Goal: Transaction & Acquisition: Purchase product/service

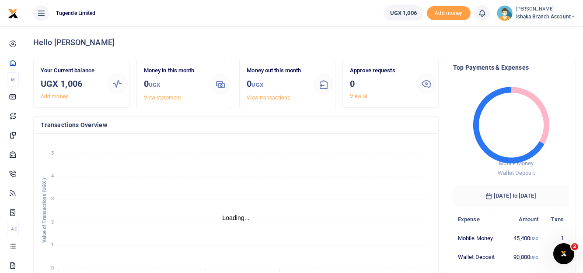
click at [535, 17] on span "Ishaka Branch Account" at bounding box center [546, 17] width 60 height 8
click at [541, 26] on link "Switch accounts" at bounding box center [543, 32] width 69 height 12
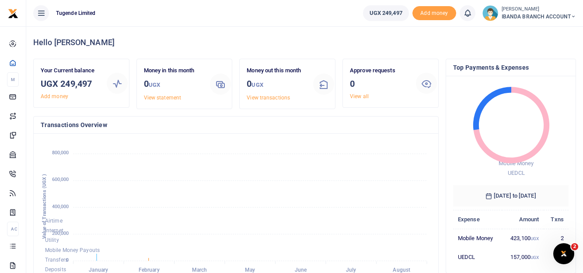
scroll to position [7, 7]
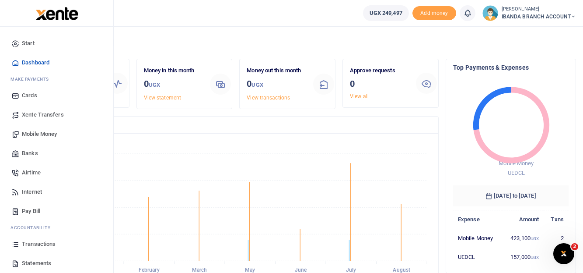
click at [45, 265] on span "Statements" at bounding box center [36, 263] width 29 height 9
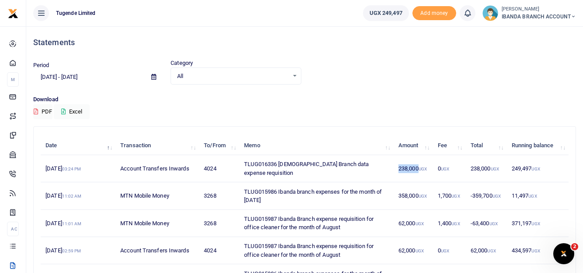
drag, startPoint x: 418, startPoint y: 163, endPoint x: 397, endPoint y: 161, distance: 21.5
click at [397, 161] on td "238,000 UGX" at bounding box center [413, 168] width 39 height 27
copy td "238,000"
click at [348, 169] on td "TLUG016336 Ibanda Branch data expense requisition" at bounding box center [316, 168] width 154 height 27
drag, startPoint x: 244, startPoint y: 167, endPoint x: 383, endPoint y: 169, distance: 139.2
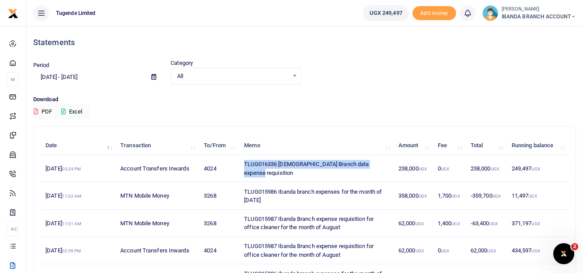
click at [383, 169] on td "TLUG016336 Ibanda Branch data expense requisition" at bounding box center [316, 168] width 154 height 27
copy td "TLUG016336 Ibanda Branch data expense requisition"
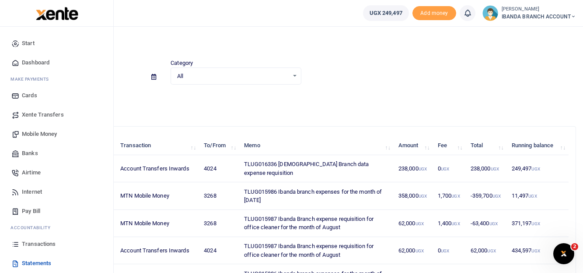
click at [45, 133] on span "Mobile Money" at bounding box center [39, 134] width 35 height 9
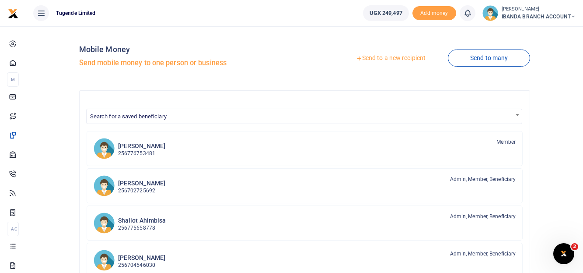
click at [391, 57] on link "Send to a new recipient" at bounding box center [391, 58] width 114 height 16
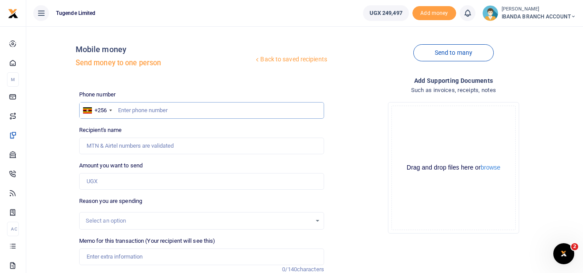
click at [125, 111] on input "text" at bounding box center [201, 110] width 245 height 17
paste input "238,000"
type input "2"
click at [115, 180] on input "Amount you want to send" at bounding box center [201, 181] width 245 height 17
paste input "238,000"
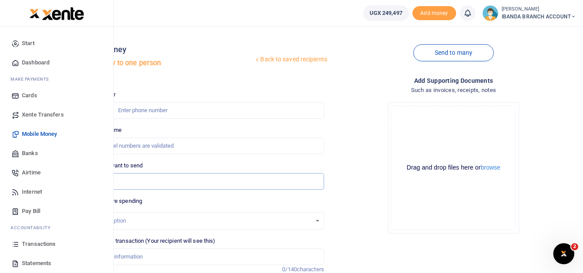
type input "238,000"
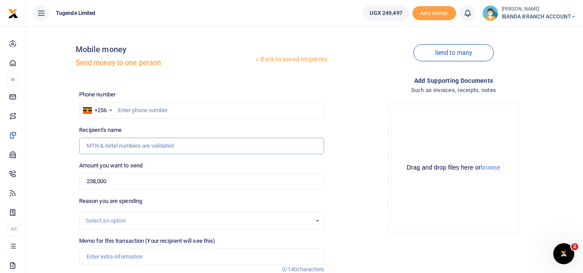
click at [116, 149] on input "Recipient's name" at bounding box center [201, 145] width 245 height 17
paste input "0756325764"
type input "0"
click at [127, 107] on input "text" at bounding box center [201, 110] width 245 height 17
paste input "0756325764"
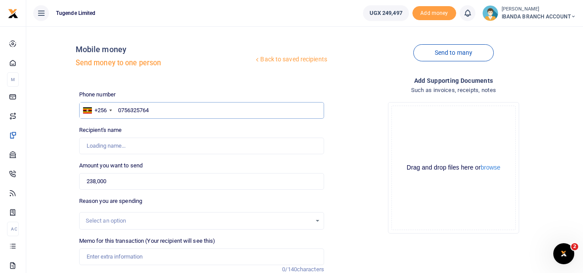
click at [120, 108] on input "0756325764" at bounding box center [201, 110] width 245 height 17
type input "756325764"
type input "[PERSON_NAME]"
type input "756325764"
click at [347, 117] on div "Drop your files here Drag and drop files here or browse Powered by Uppy" at bounding box center [453, 167] width 245 height 145
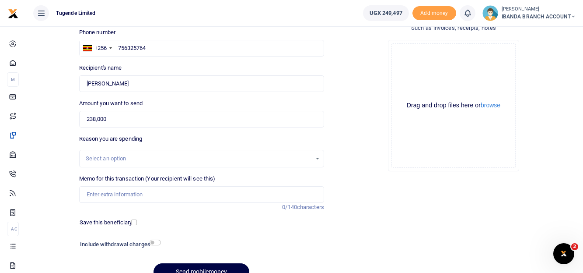
scroll to position [63, 0]
click at [103, 192] on input "Memo for this transaction (Your recipient will see this)" at bounding box center [201, 193] width 245 height 17
paste input "TLUG016336 [DEMOGRAPHIC_DATA] Branch data expense requisition"
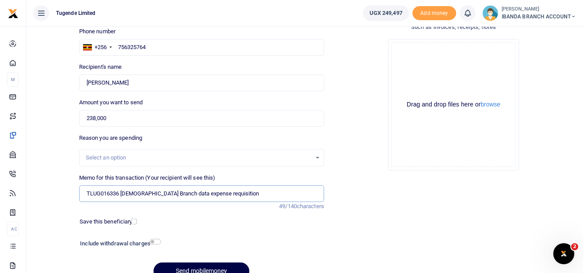
type input "TLUG016336 [DEMOGRAPHIC_DATA] Branch data expense requisition"
click at [133, 221] on input "checkbox" at bounding box center [134, 221] width 6 height 6
checkbox input "true"
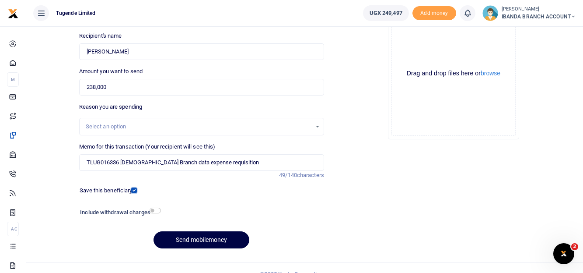
scroll to position [115, 0]
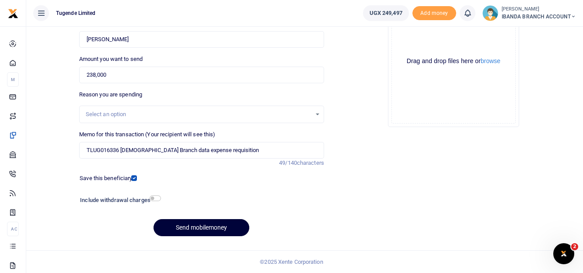
click at [179, 228] on button "Send mobilemoney" at bounding box center [202, 227] width 96 height 17
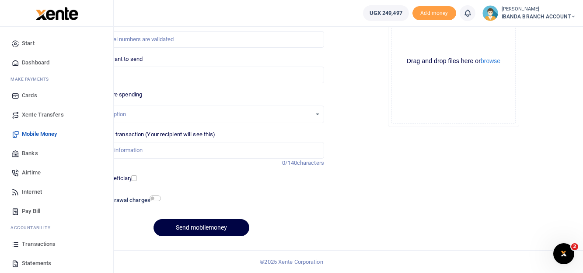
click at [37, 244] on span "Transactions" at bounding box center [39, 243] width 34 height 9
